Goal: Task Accomplishment & Management: Manage account settings

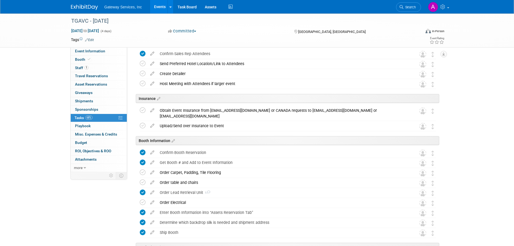
click at [89, 8] on img at bounding box center [84, 7] width 27 height 5
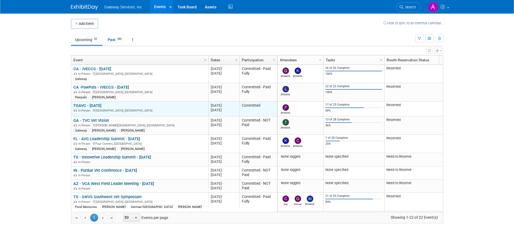
click at [96, 105] on link "TGAVC - [DATE]" at bounding box center [87, 105] width 28 height 5
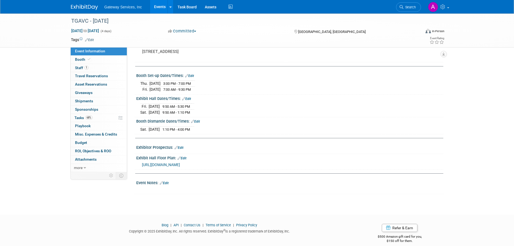
scroll to position [50, 0]
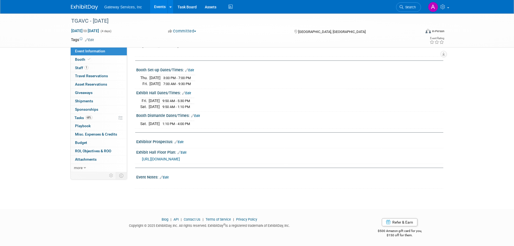
click at [167, 176] on link "Edit" at bounding box center [164, 178] width 9 height 4
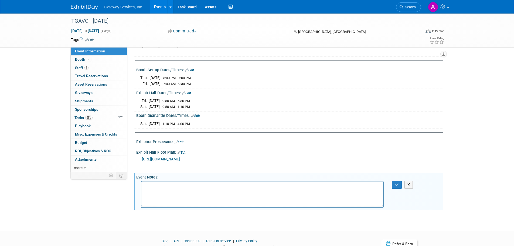
scroll to position [0, 0]
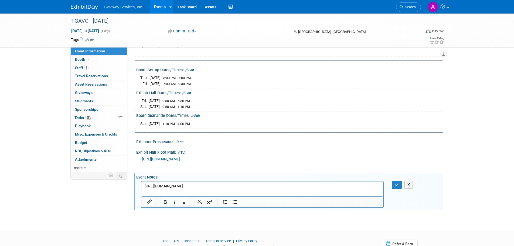
drag, startPoint x: 222, startPoint y: 187, endPoint x: 140, endPoint y: 189, distance: 81.9
click at [141, 189] on html "[URL][DOMAIN_NAME]" at bounding box center [262, 185] width 242 height 8
click at [251, 186] on p "Rich Text Area. Press ALT-0 for help." at bounding box center [262, 185] width 236 height 5
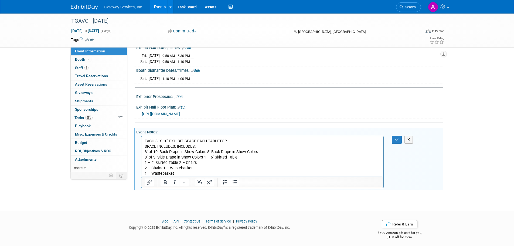
scroll to position [97, 0]
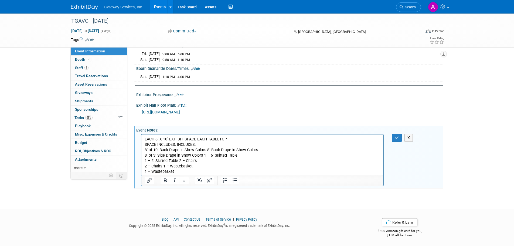
click at [253, 159] on p "EACH 8’ X 10’ EXHIBIT SPACE EACH TABLETOP SPACE INCLUDES: INCLUDES: 8’ of 10’ B…" at bounding box center [262, 155] width 236 height 38
click at [235, 138] on p "EACH 8’ X 10’ EXHIBIT SPACE EACH TABLETOP SPACE INCLUDES: INCLUDES: 8’ of 10’ B…" at bounding box center [262, 155] width 236 height 38
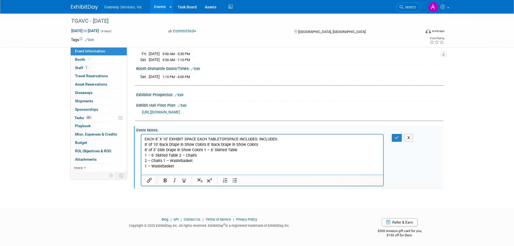
scroll to position [92, 0]
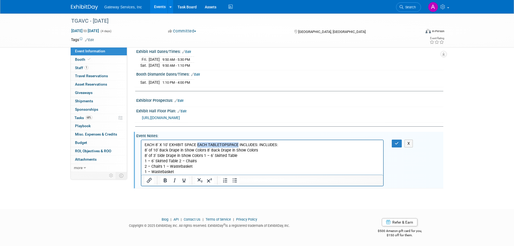
drag, startPoint x: 197, startPoint y: 145, endPoint x: 239, endPoint y: 144, distance: 41.9
click at [239, 144] on p "EACH 8’ X 10’ EXHIBIT SPACE EACH TABLETOP SPACE INCLUDES: INCLUDES: 8’ of 10’ B…" at bounding box center [262, 158] width 236 height 32
drag, startPoint x: 207, startPoint y: 151, endPoint x: 257, endPoint y: 151, distance: 50.0
click at [257, 151] on p "EACH 8’ X 10’ EXHIBIT SPACE INCLUDES: 8’ of 10’ Back Drape in Show Colors 8’ Ba…" at bounding box center [262, 158] width 236 height 32
click at [203, 157] on p "EACH 8’ X 10’ EXHIBIT SPACE INCLUDES: 8’ of 10’ Back Drape in Show Colors 8’ of…" at bounding box center [262, 158] width 236 height 32
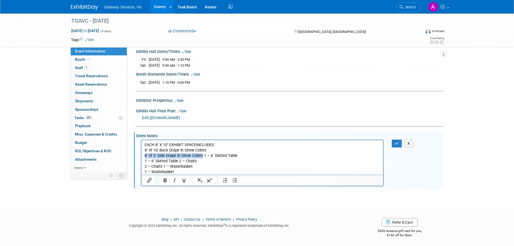
drag, startPoint x: 145, startPoint y: 155, endPoint x: 201, endPoint y: 156, distance: 56.4
click at [201, 156] on p "EACH 8’ X 10’ EXHIBIT SPACE INCLUDES: 8’ of 10’ Back Drape in Show Colors 8’ of…" at bounding box center [262, 158] width 236 height 32
drag, startPoint x: 144, startPoint y: 162, endPoint x: 178, endPoint y: 161, distance: 33.8
click at [178, 161] on p "EACH 8’ X 10’ EXHIBIT SPACE INCLUDES: 8’ of 10’ Back Drape in Show Colors 1 – 6…" at bounding box center [262, 158] width 236 height 32
drag, startPoint x: 144, startPoint y: 166, endPoint x: 164, endPoint y: 167, distance: 19.7
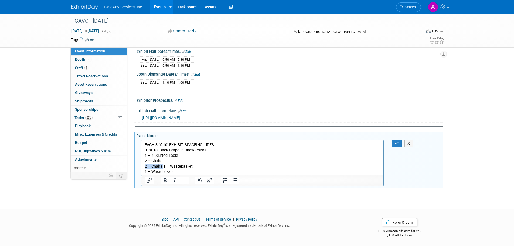
click at [164, 167] on p "EACH 8’ X 10’ EXHIBIT SPACE INCLUDES: 8’ of 10’ Back Drape in Show Colors 1 – 6…" at bounding box center [262, 158] width 236 height 32
drag, startPoint x: 144, startPoint y: 171, endPoint x: 174, endPoint y: 171, distance: 29.2
click at [174, 171] on p "EACH 8’ X 10’ EXHIBIT SPACE INCLUDES: 8’ of 10’ Back Drape in Show Colors 1 – 6…" at bounding box center [262, 158] width 236 height 32
click at [210, 149] on p "EACH 8’ X 10’ EXHIBIT SPACE INCLUDES: 8’ of 10’ Back Drape in Show Colors 1 – 6…" at bounding box center [262, 158] width 236 height 32
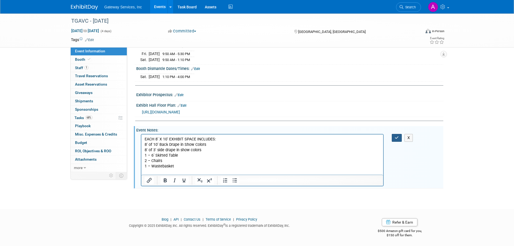
click at [397, 140] on button "button" at bounding box center [397, 138] width 10 height 8
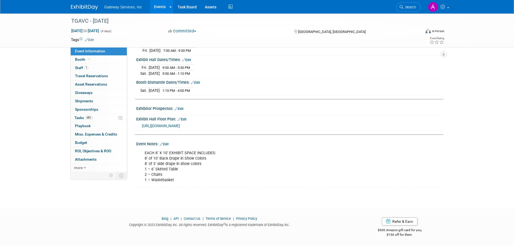
scroll to position [83, 0]
click at [100, 117] on link "68% Tasks 68%" at bounding box center [99, 118] width 56 height 8
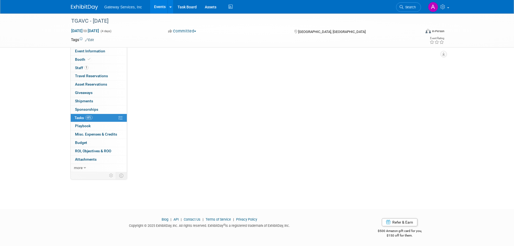
scroll to position [0, 0]
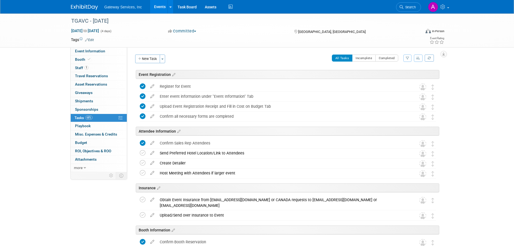
click at [195, 33] on button "Committed" at bounding box center [182, 31] width 32 height 6
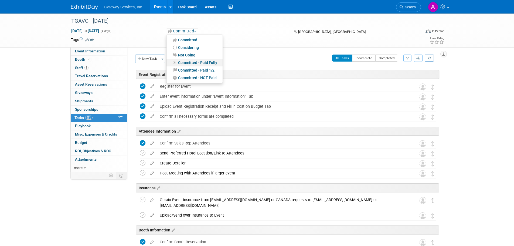
click at [205, 61] on link "Committed - Paid Fully" at bounding box center [195, 63] width 56 height 8
